Goal: Information Seeking & Learning: Learn about a topic

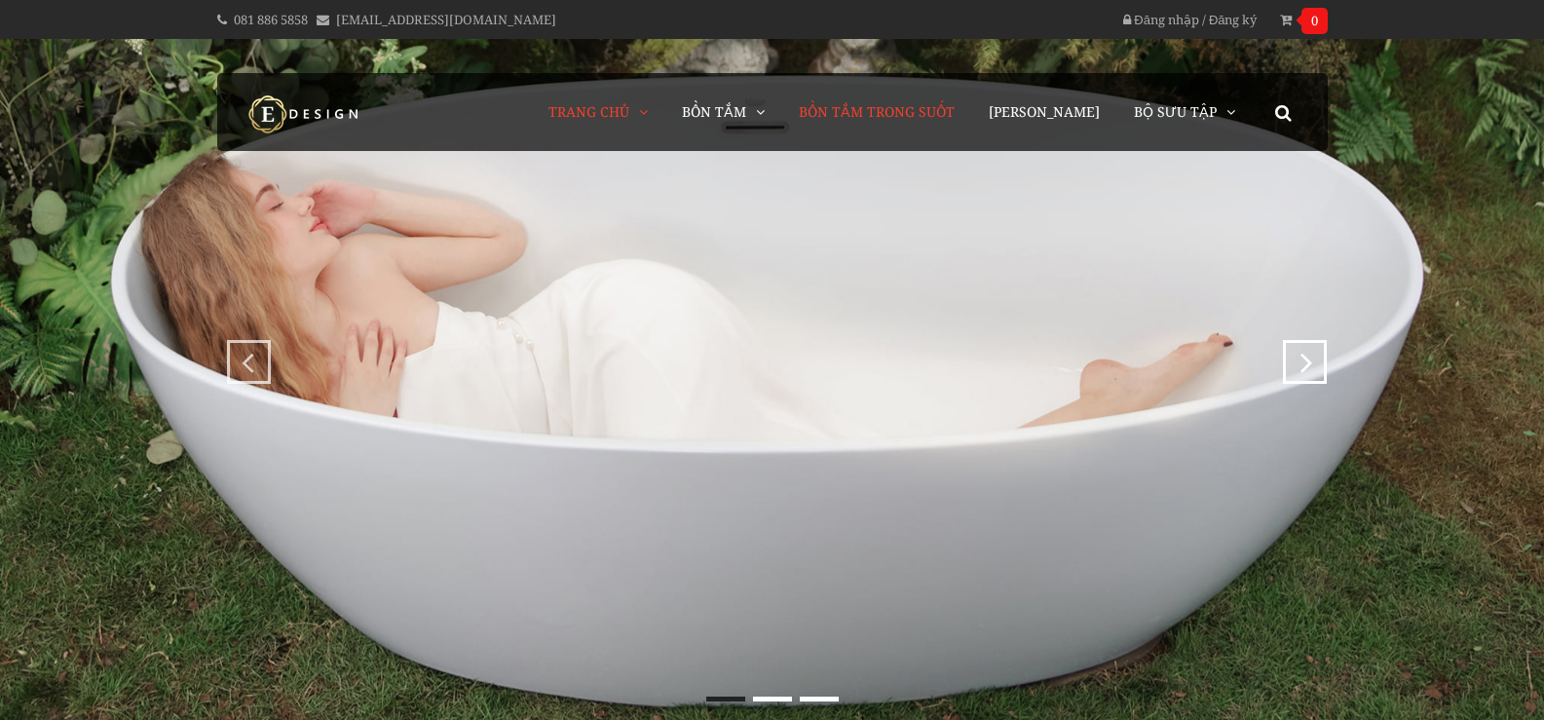
click at [893, 118] on span "Bồn Tắm Trong Suốt" at bounding box center [877, 111] width 156 height 19
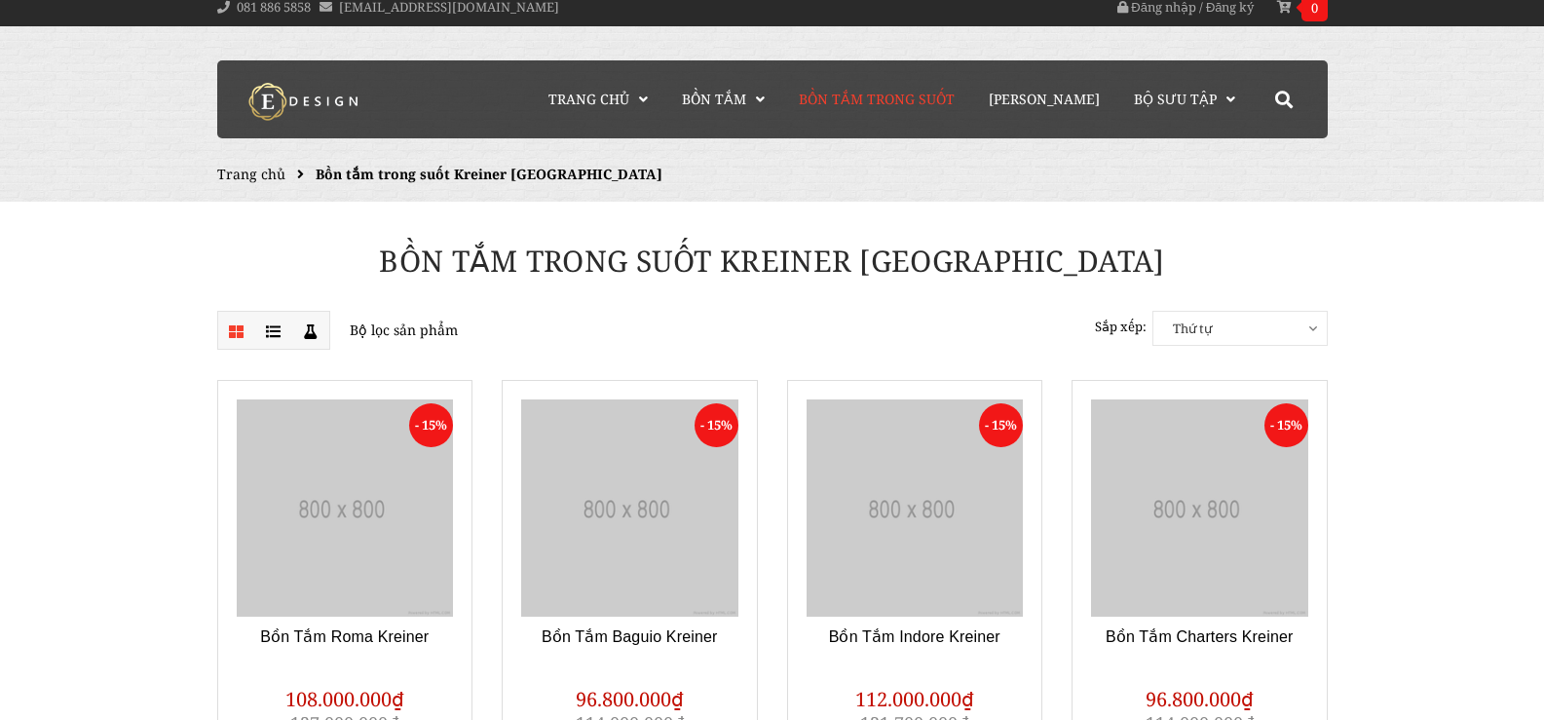
scroll to position [195, 0]
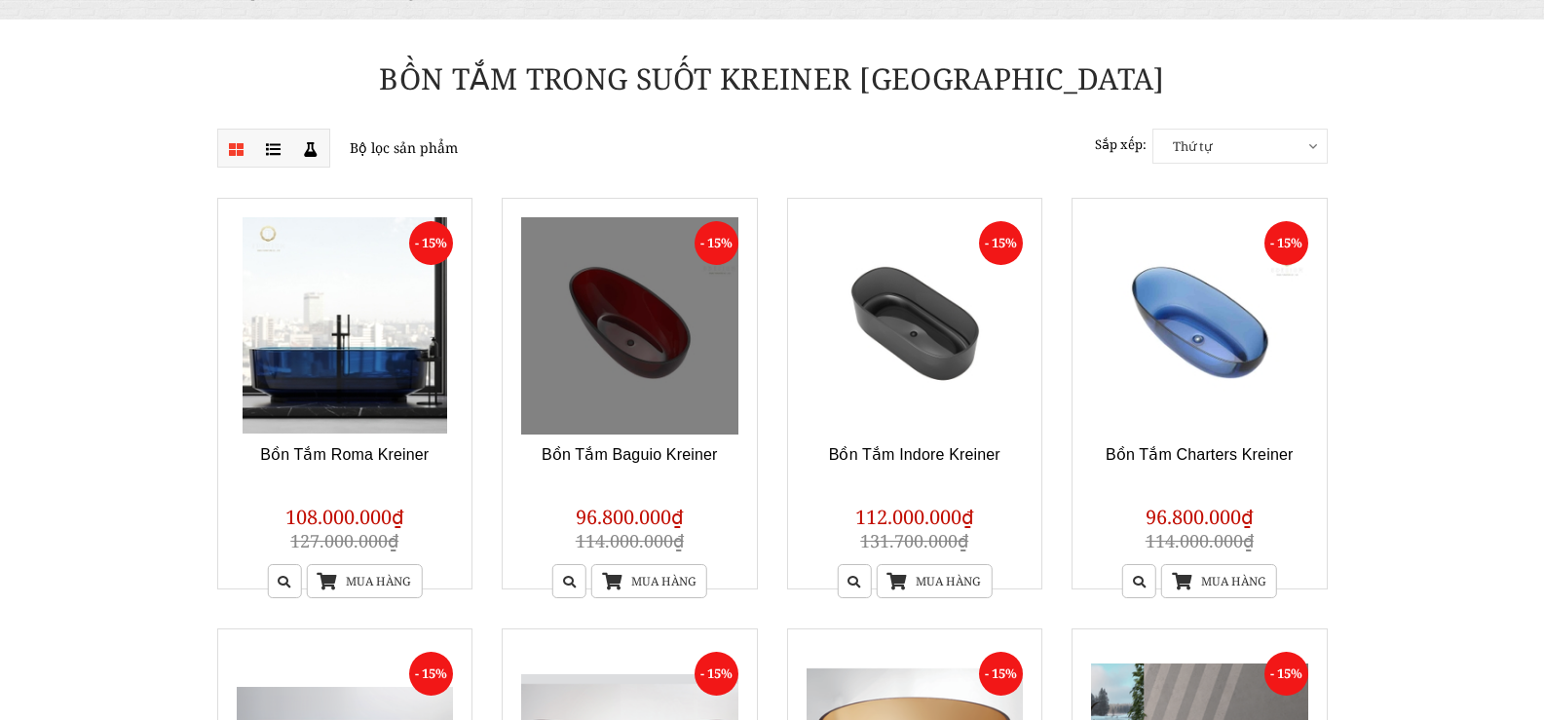
click at [587, 348] on link at bounding box center [629, 325] width 217 height 217
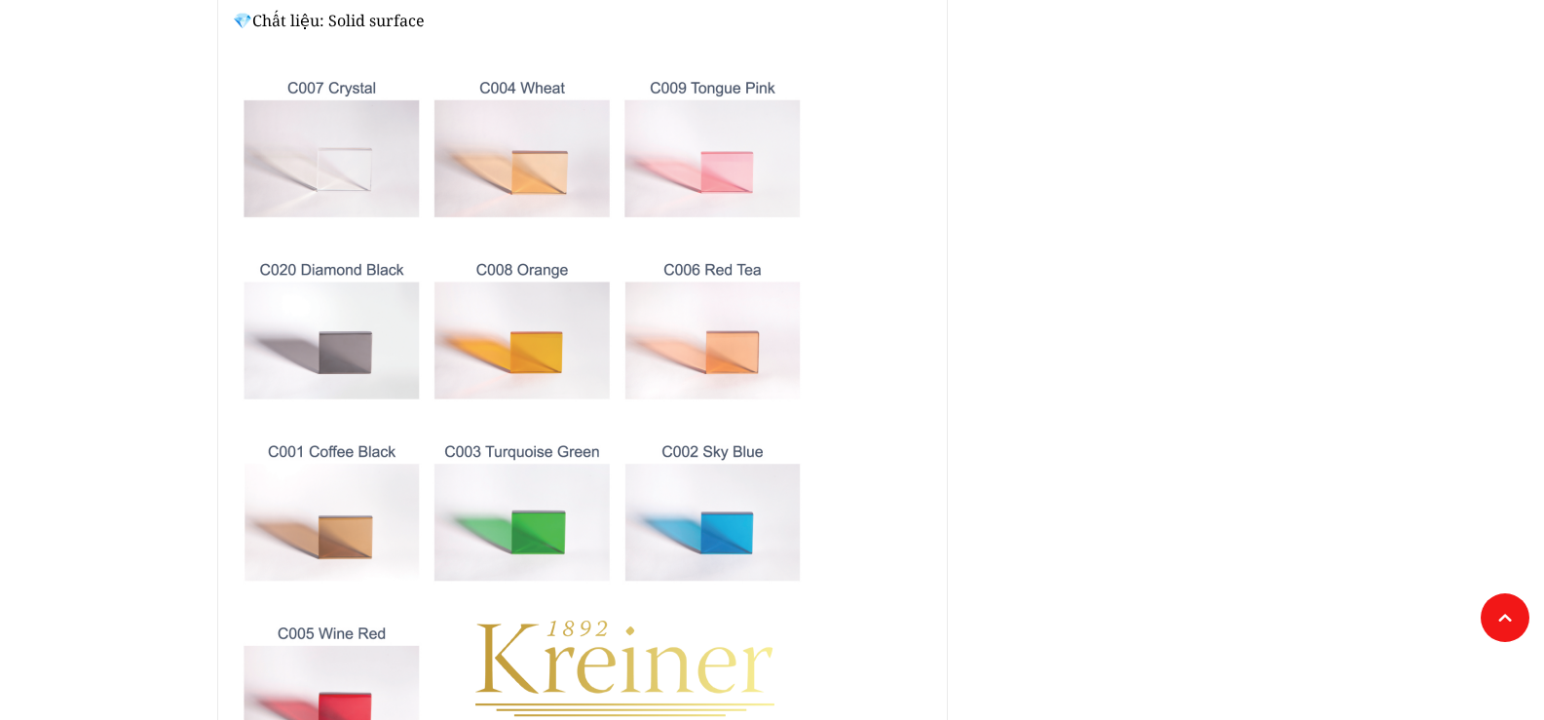
scroll to position [1559, 0]
